Goal: Information Seeking & Learning: Learn about a topic

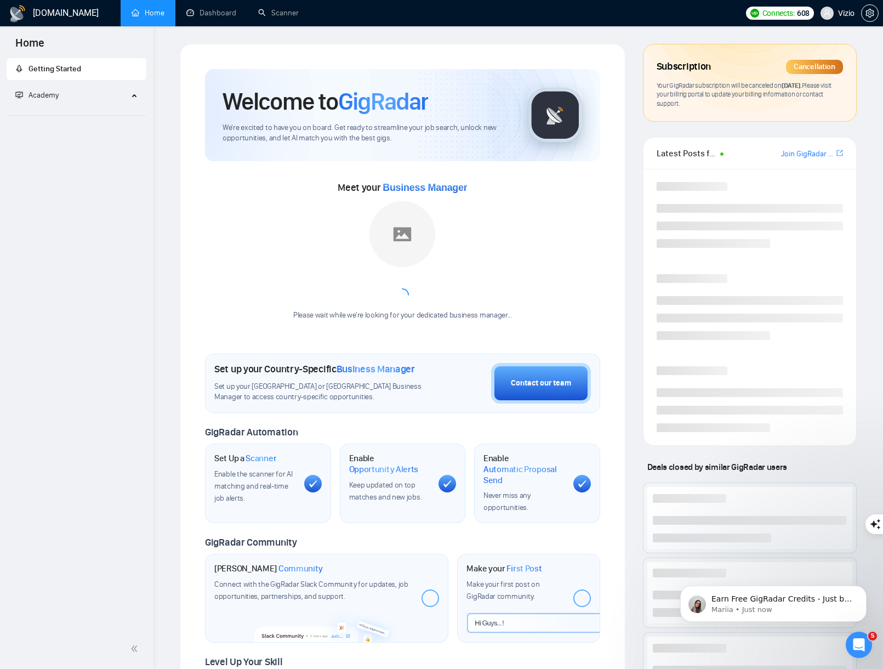
click at [93, 89] on span "Academy" at bounding box center [71, 95] width 113 height 22
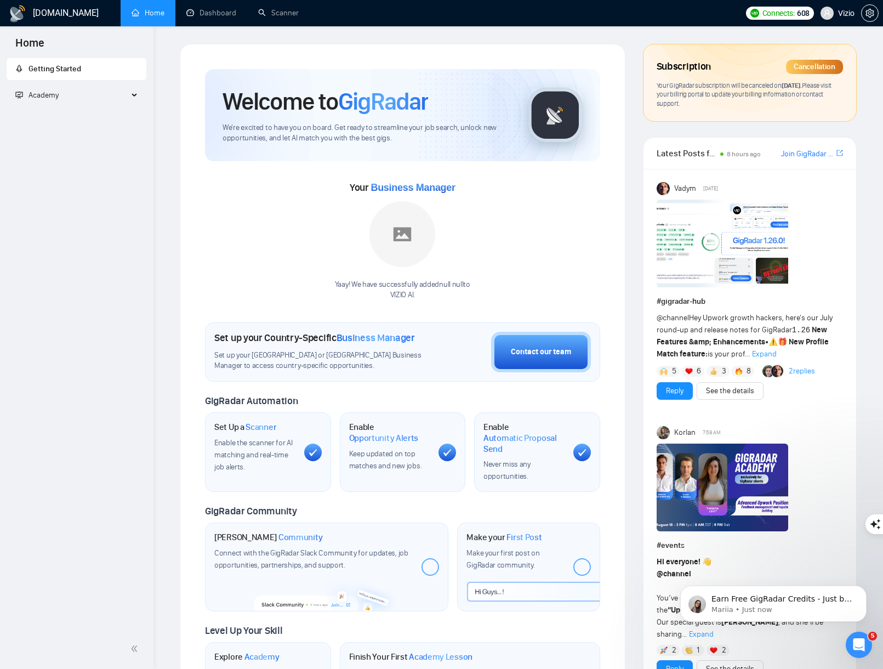
click at [97, 93] on span "Academy" at bounding box center [71, 95] width 113 height 22
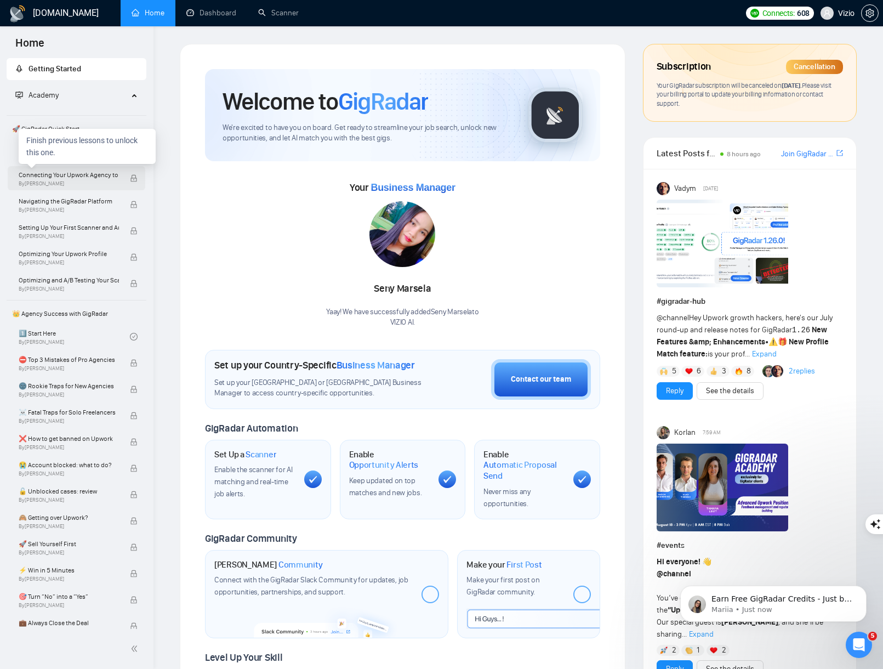
click at [77, 185] on span "By [PERSON_NAME]" at bounding box center [69, 183] width 100 height 7
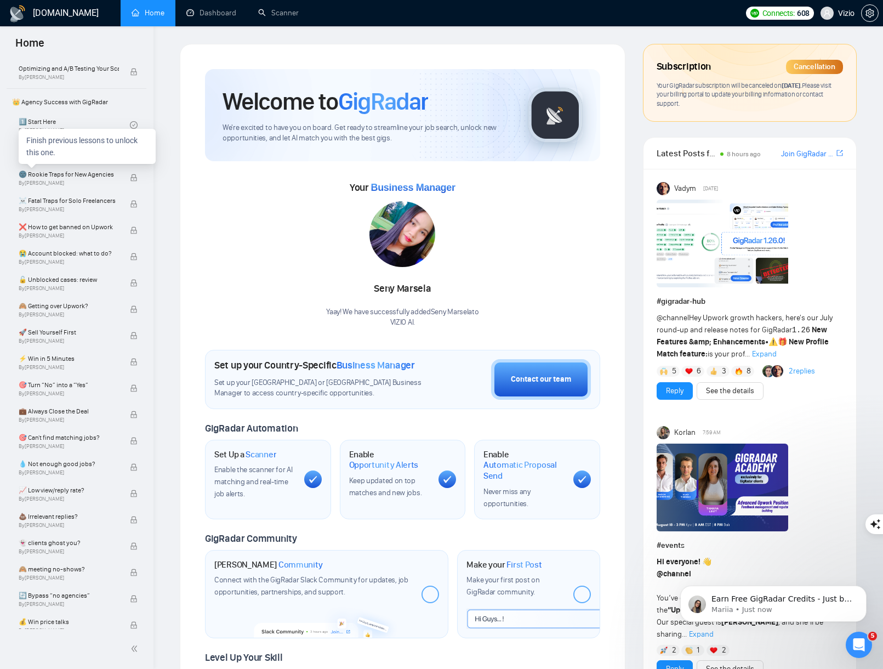
scroll to position [220, 0]
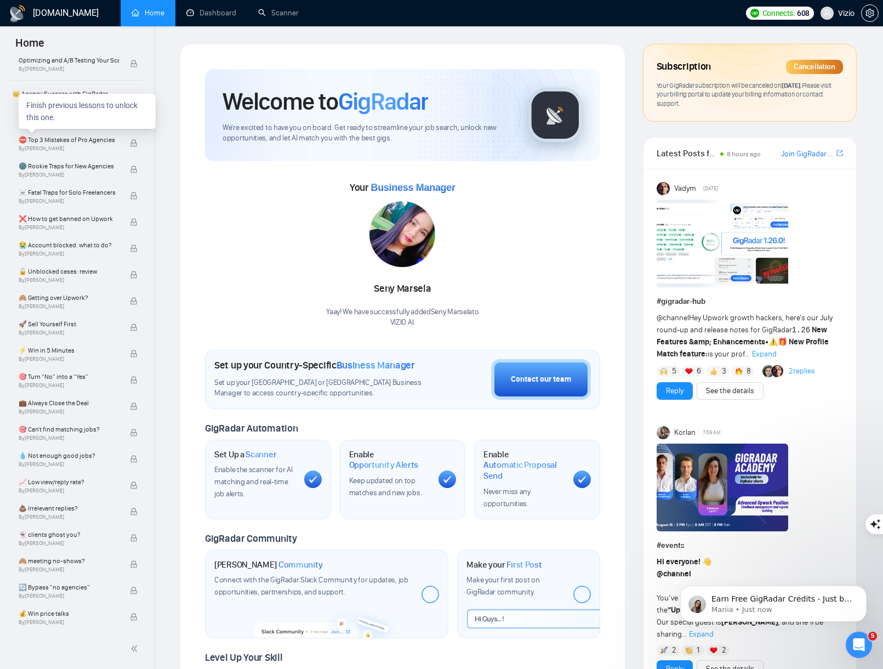
click at [78, 114] on div "Finish previous lessons to unlock this one." at bounding box center [87, 111] width 137 height 35
click at [37, 111] on link "1️⃣ Start Here By [PERSON_NAME]" at bounding box center [74, 117] width 111 height 24
